Goal: Use online tool/utility: Use online tool/utility

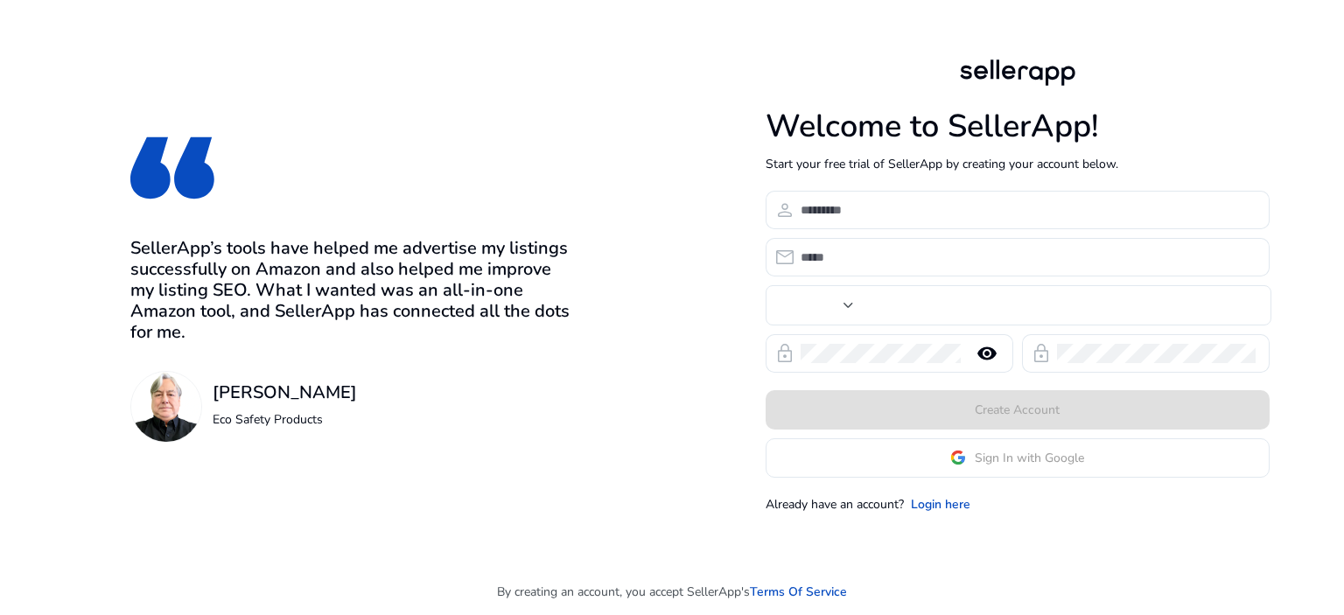
type input "****"
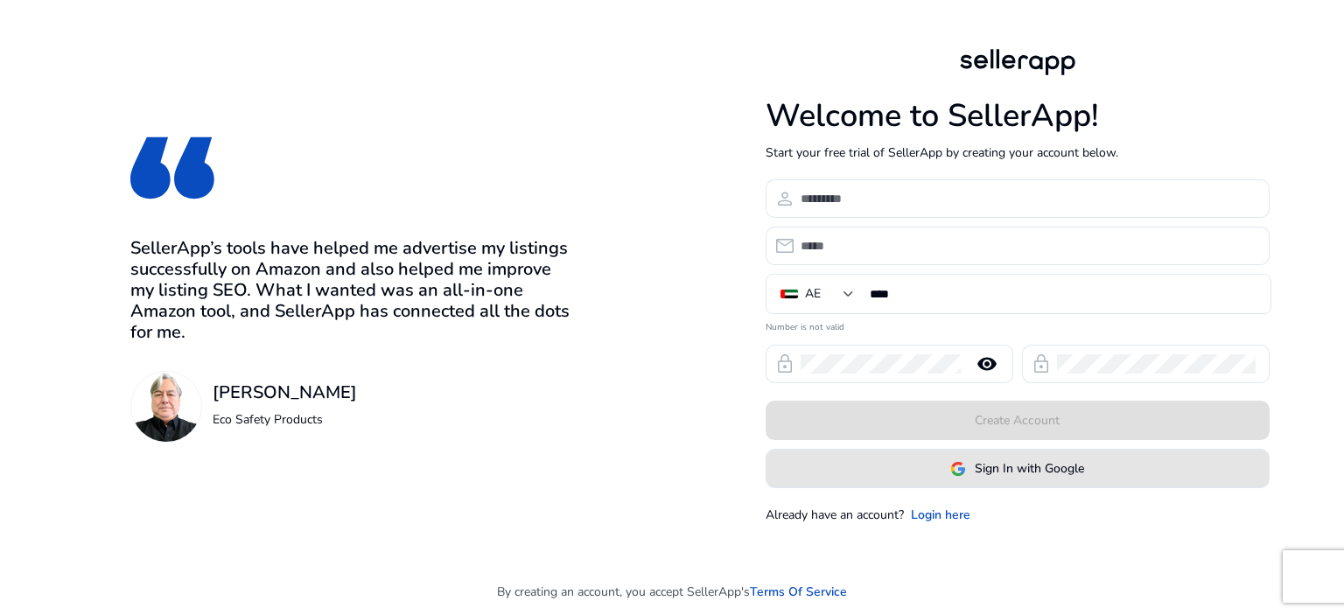
click at [968, 479] on span at bounding box center [1017, 469] width 502 height 42
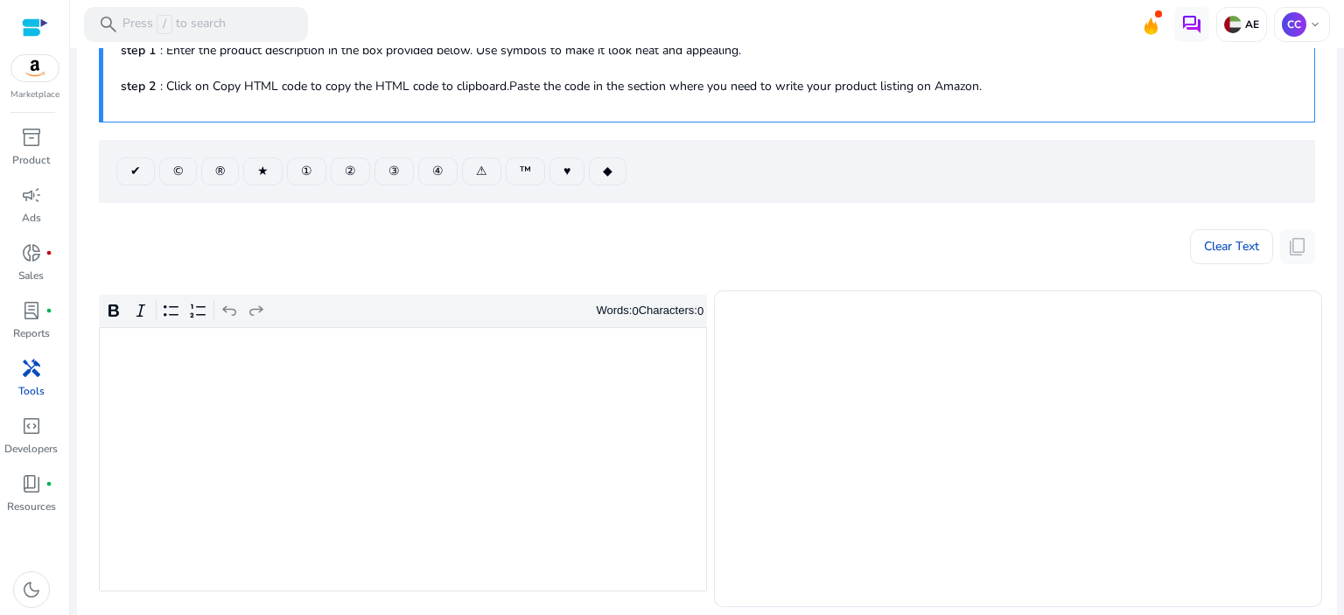
scroll to position [262, 0]
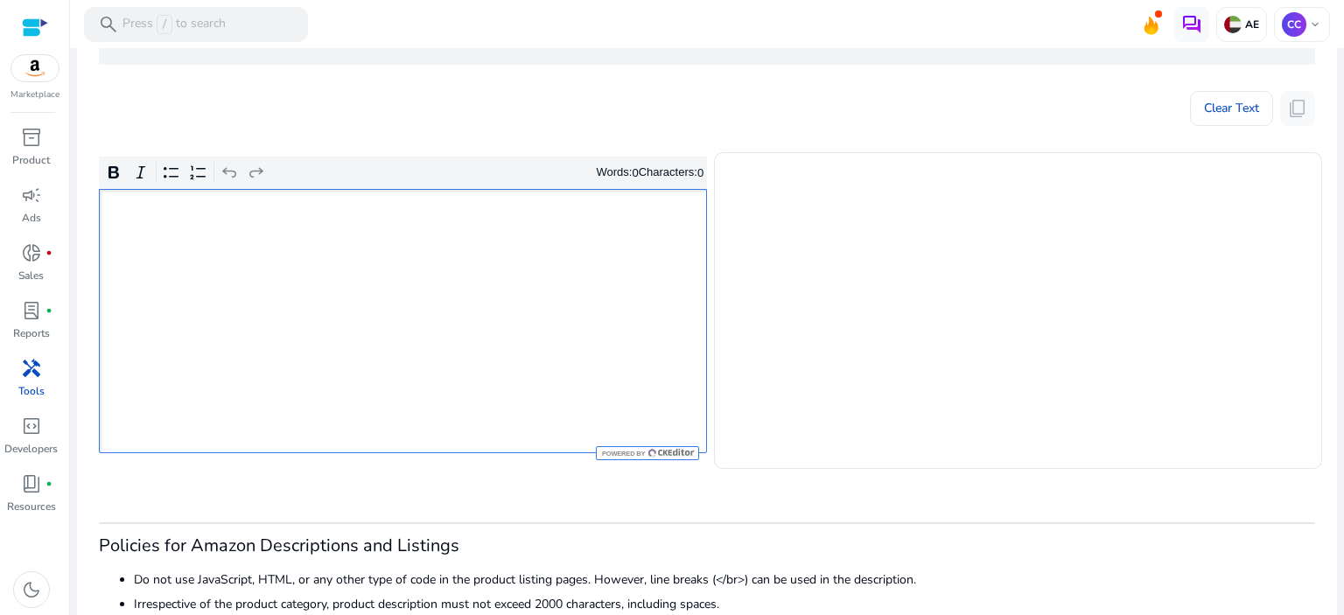
click at [449, 322] on div "Rich Text Editor. Editing area: main. Press Alt+0 for help." at bounding box center [403, 321] width 608 height 264
drag, startPoint x: 1302, startPoint y: 111, endPoint x: 1274, endPoint y: 118, distance: 28.9
click at [1293, 111] on button "content_copy" at bounding box center [1297, 108] width 35 height 35
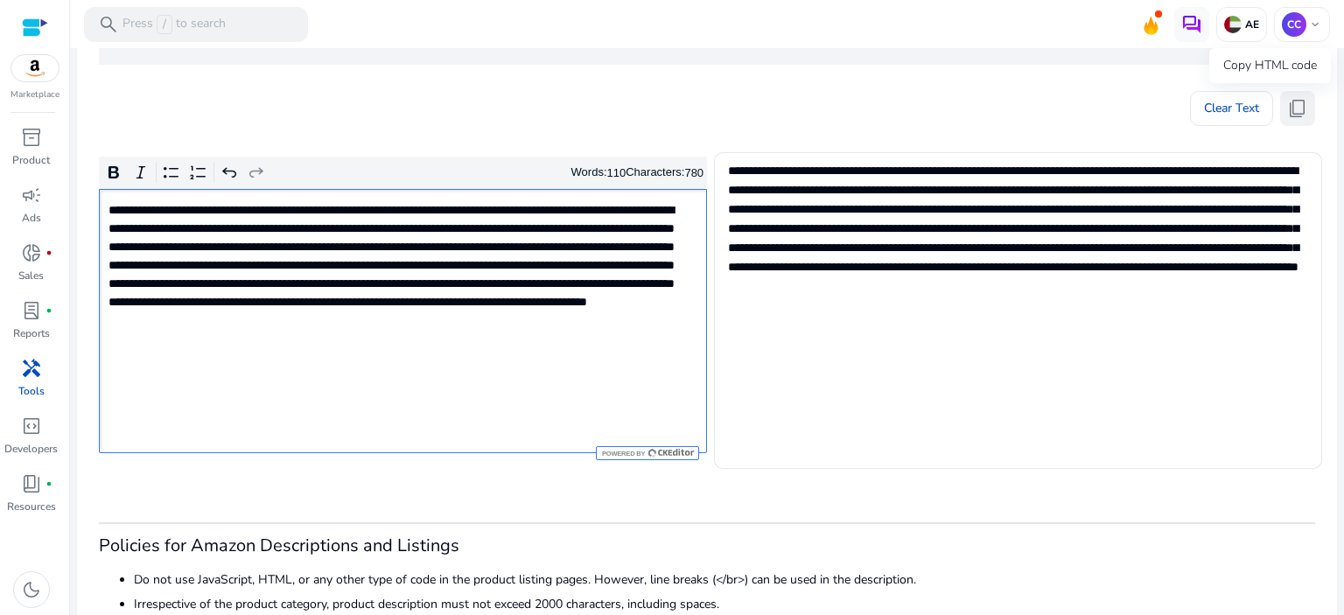
click at [1299, 108] on span "content_copy" at bounding box center [1297, 108] width 21 height 21
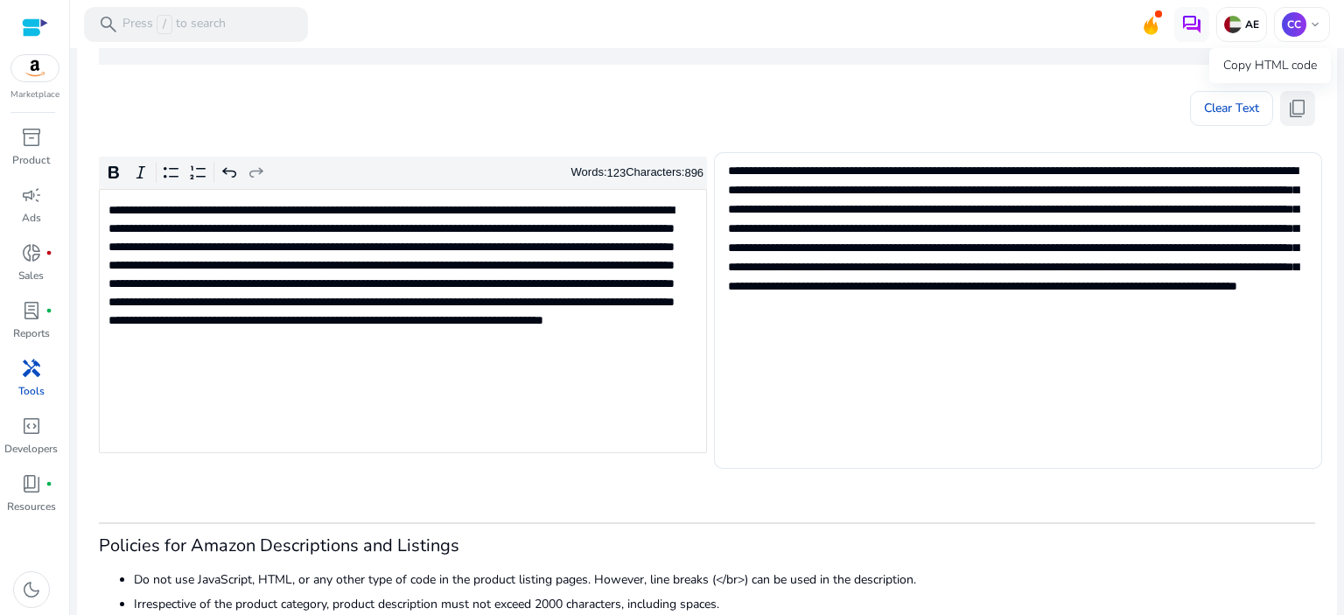
drag, startPoint x: 1290, startPoint y: 111, endPoint x: 397, endPoint y: 6, distance: 898.5
click at [1288, 111] on span "content_copy" at bounding box center [1297, 108] width 21 height 21
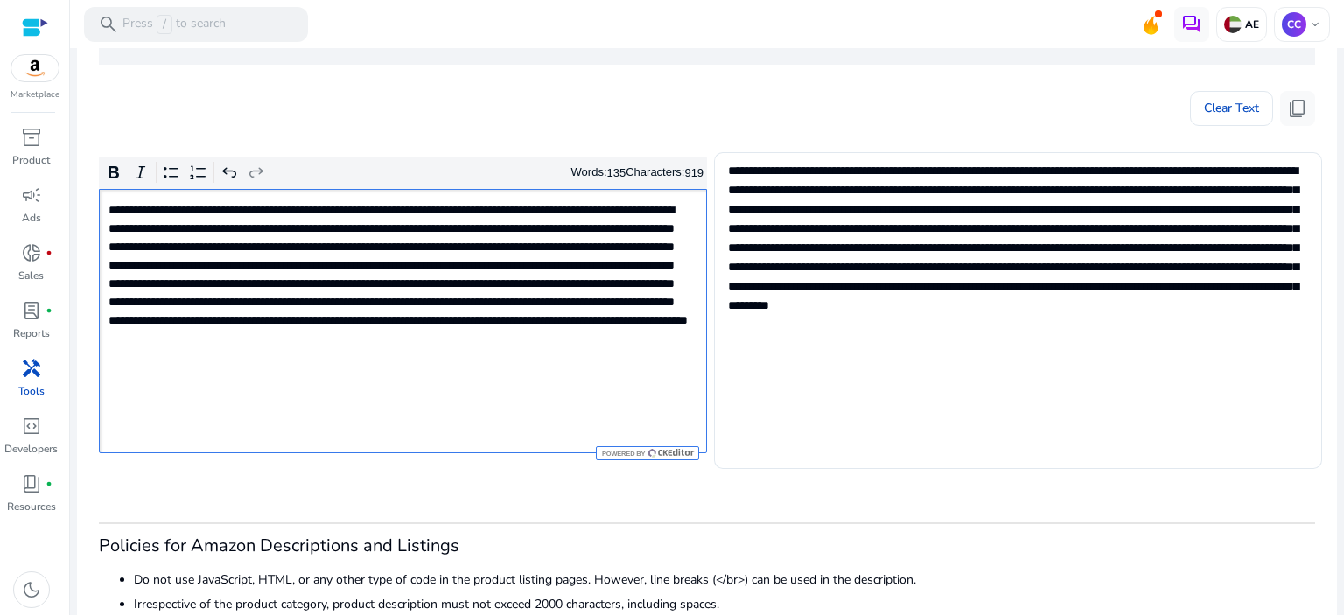
type textarea "**********"
click at [1293, 116] on span "content_copy" at bounding box center [1297, 108] width 21 height 21
